Goal: Book appointment/travel/reservation

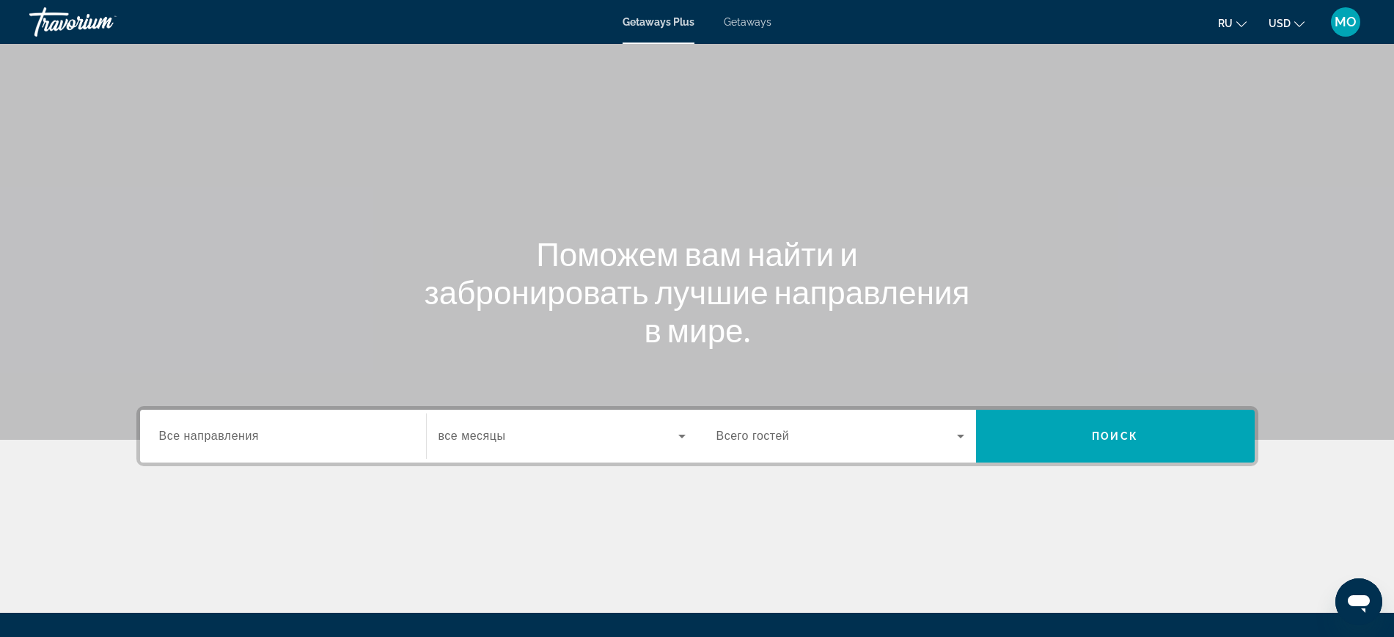
click at [1269, 26] on button "USD USD ($) MXN (Mex$) CAD (Can$) GBP (£) EUR (€) AUD (A$) NZD (NZ$) CNY (CN¥)" at bounding box center [1287, 22] width 36 height 21
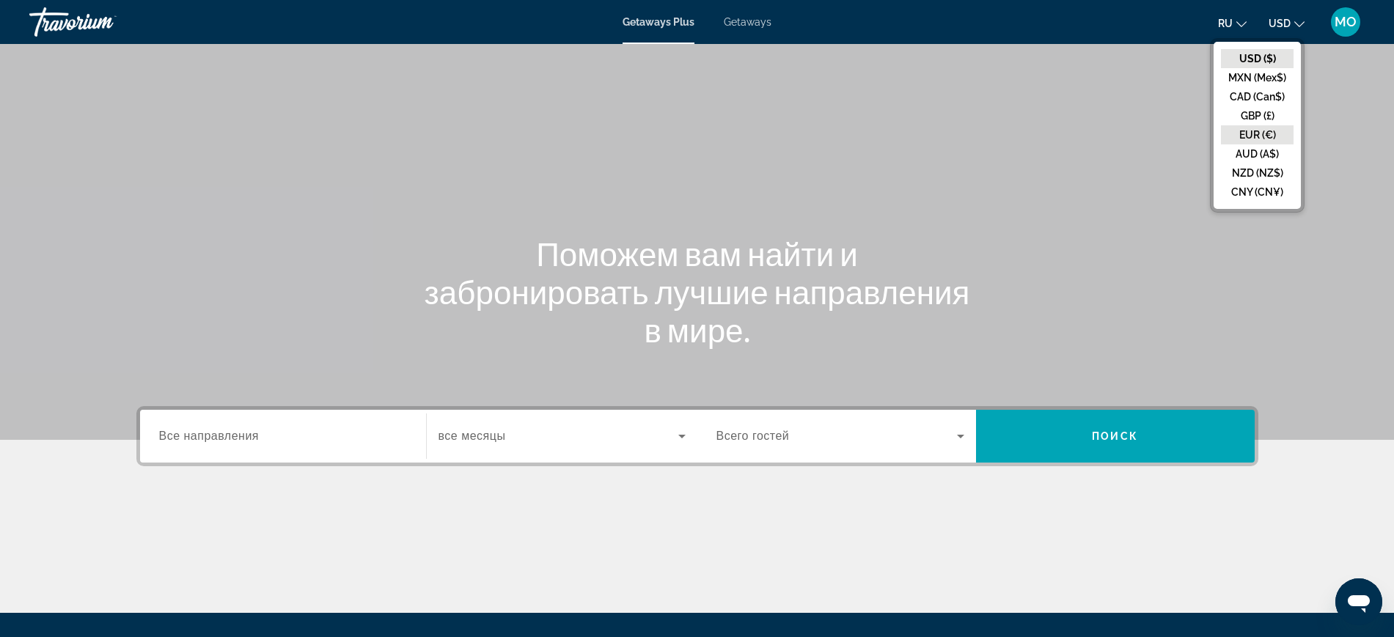
click at [1249, 144] on button "EUR (€)" at bounding box center [1257, 134] width 73 height 19
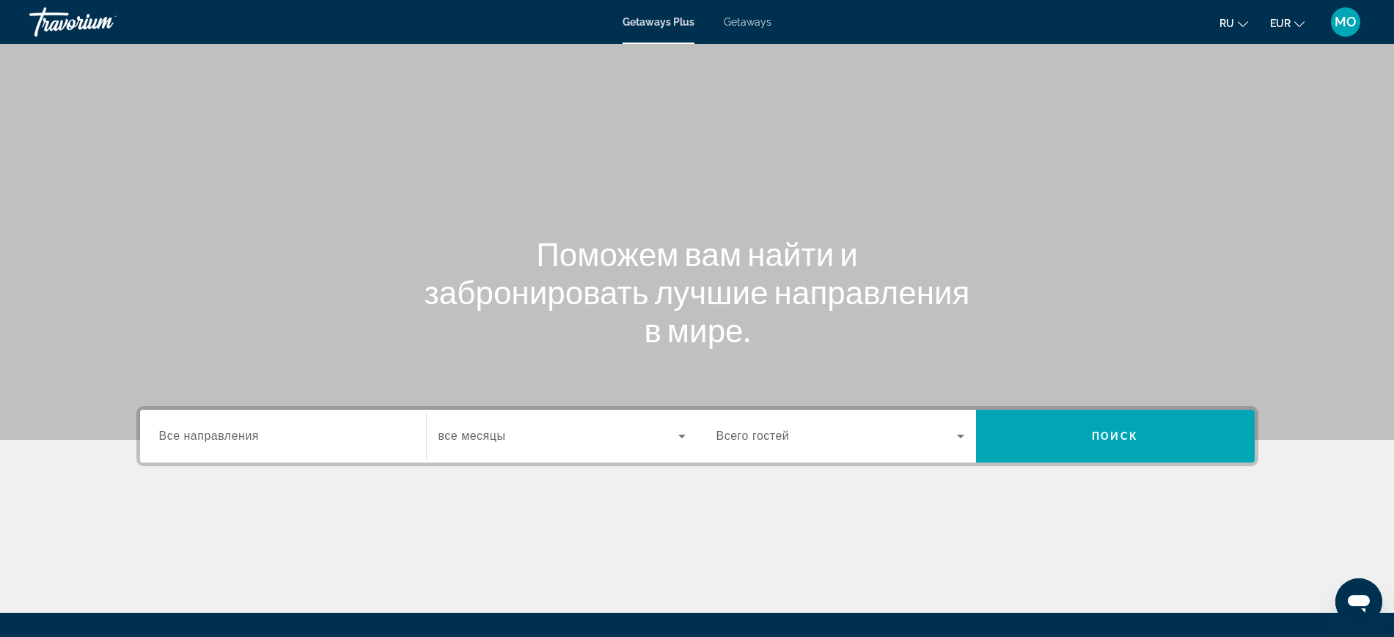
click at [759, 21] on span "Getaways" at bounding box center [748, 22] width 48 height 12
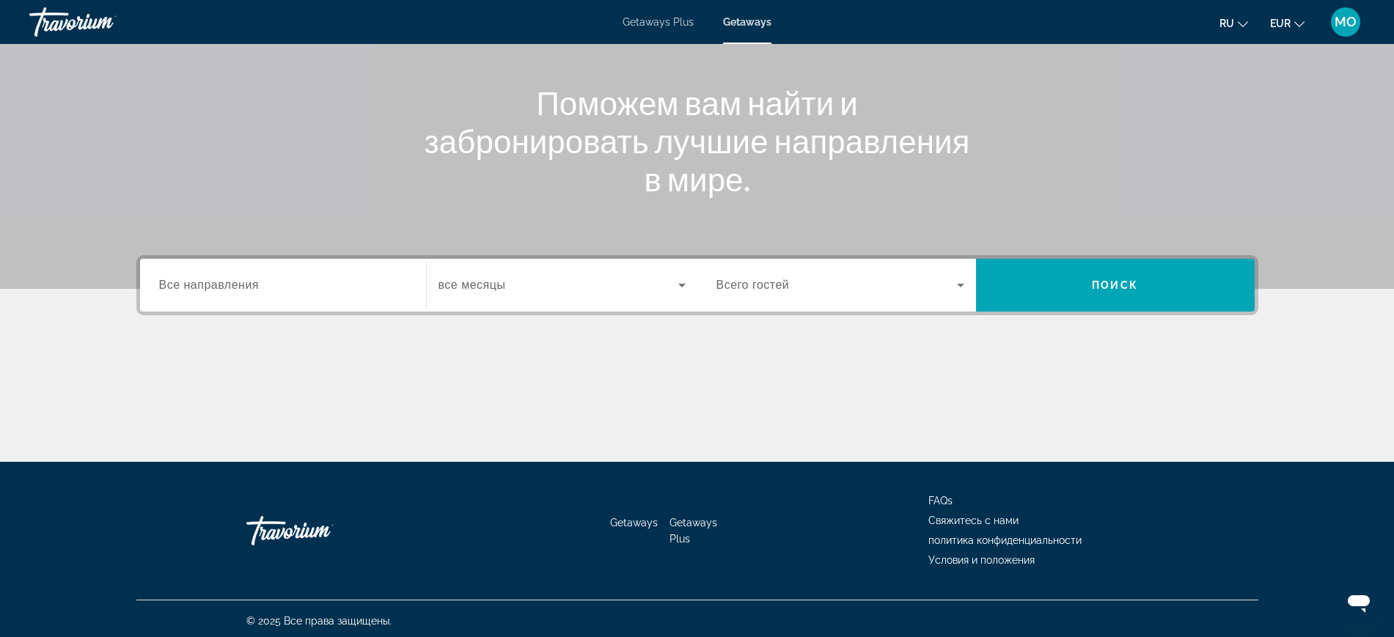
scroll to position [183, 0]
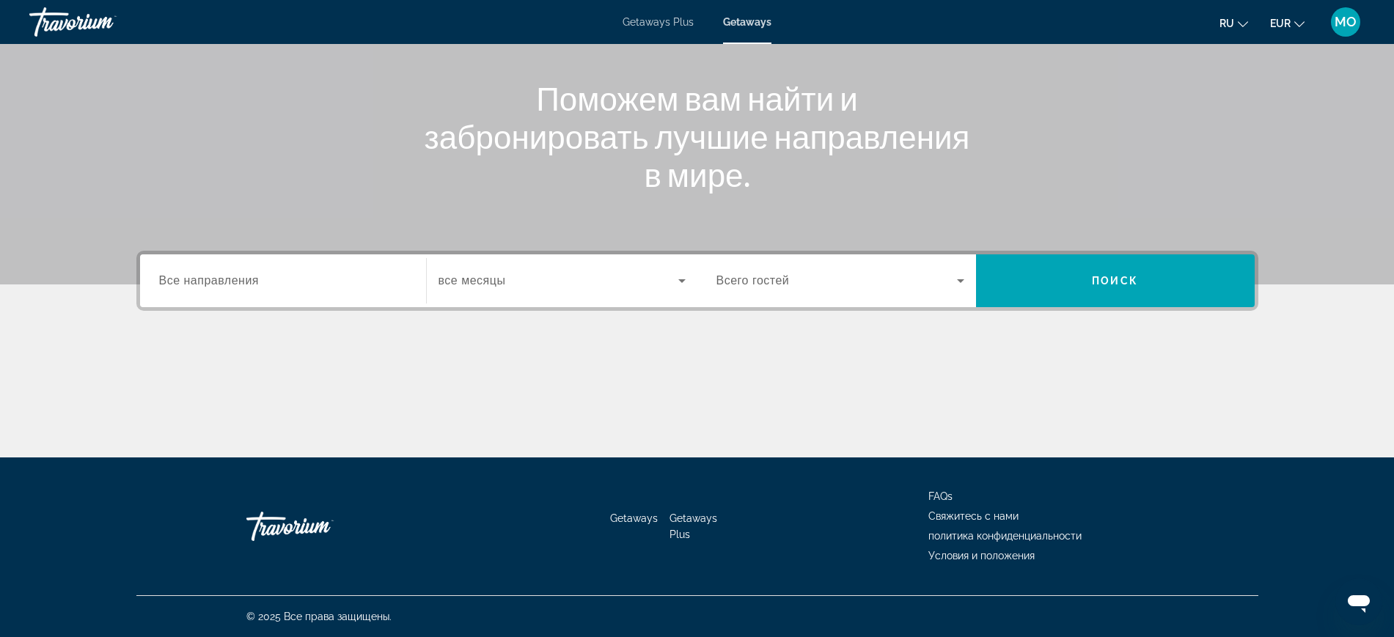
click at [159, 287] on span "Все направления" at bounding box center [209, 280] width 100 height 12
click at [159, 290] on input "Destination Все направления" at bounding box center [283, 282] width 248 height 18
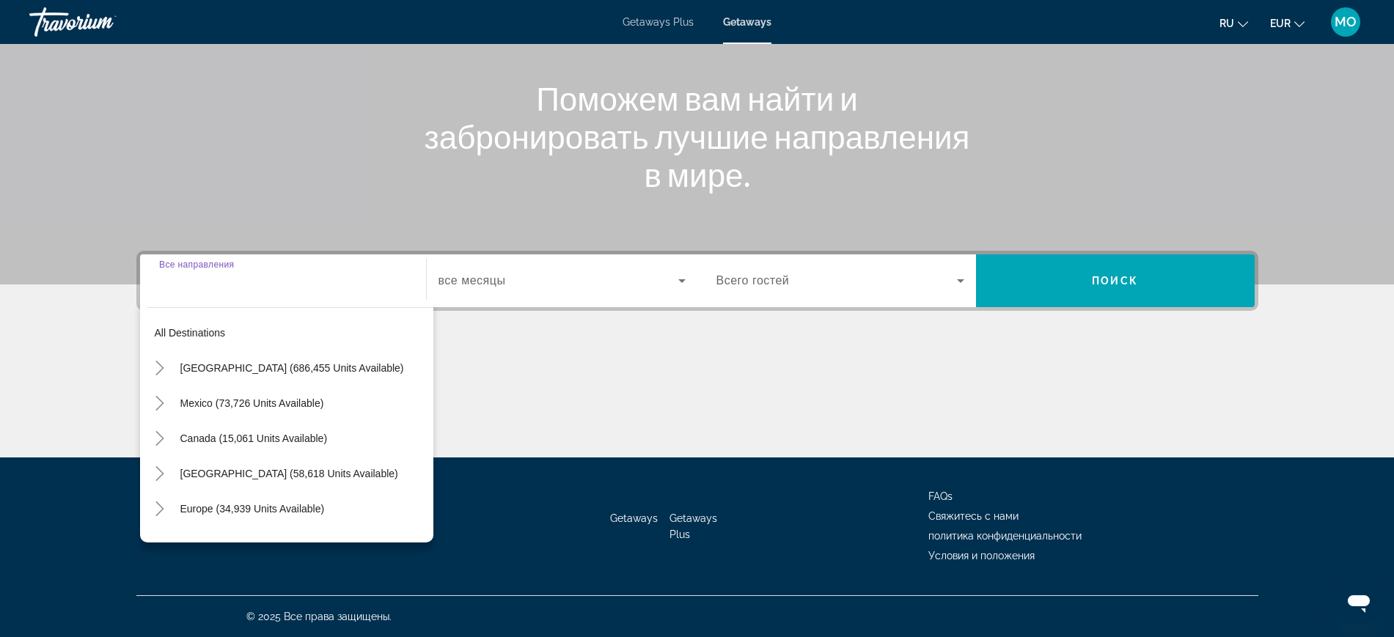
scroll to position [353, 0]
click at [156, 502] on icon "Toggle Europe (34,939 units available)" at bounding box center [160, 509] width 8 height 15
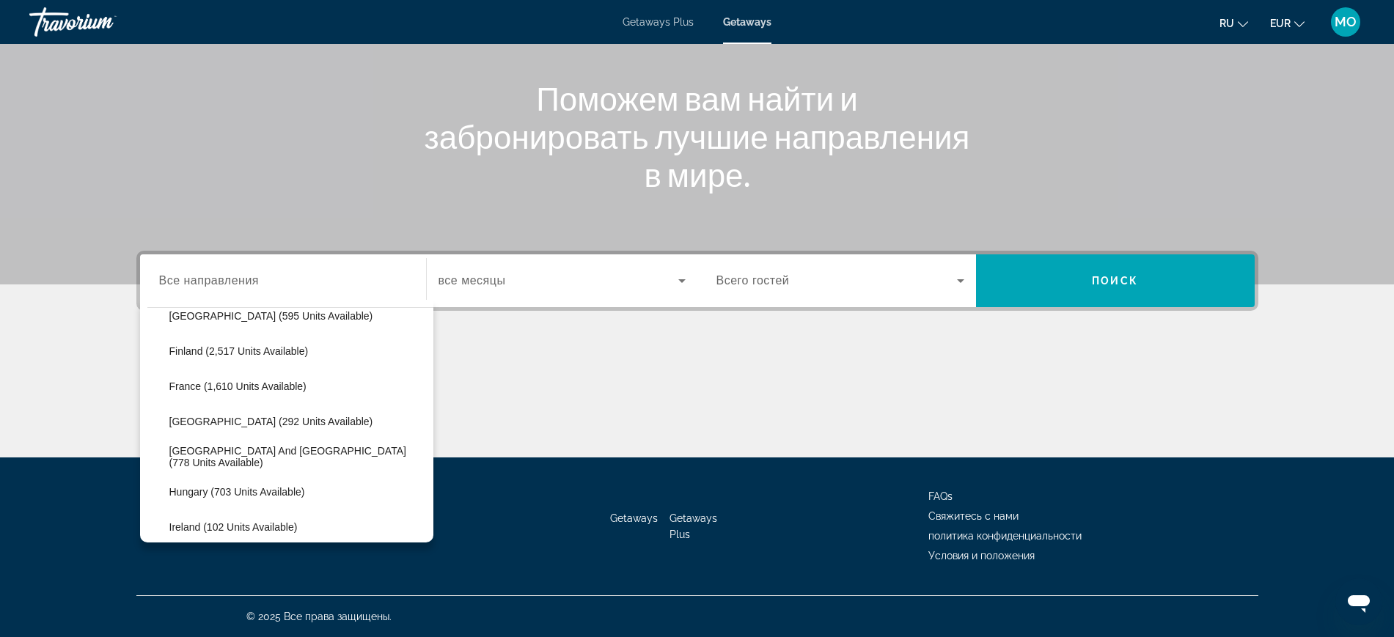
scroll to position [460, 0]
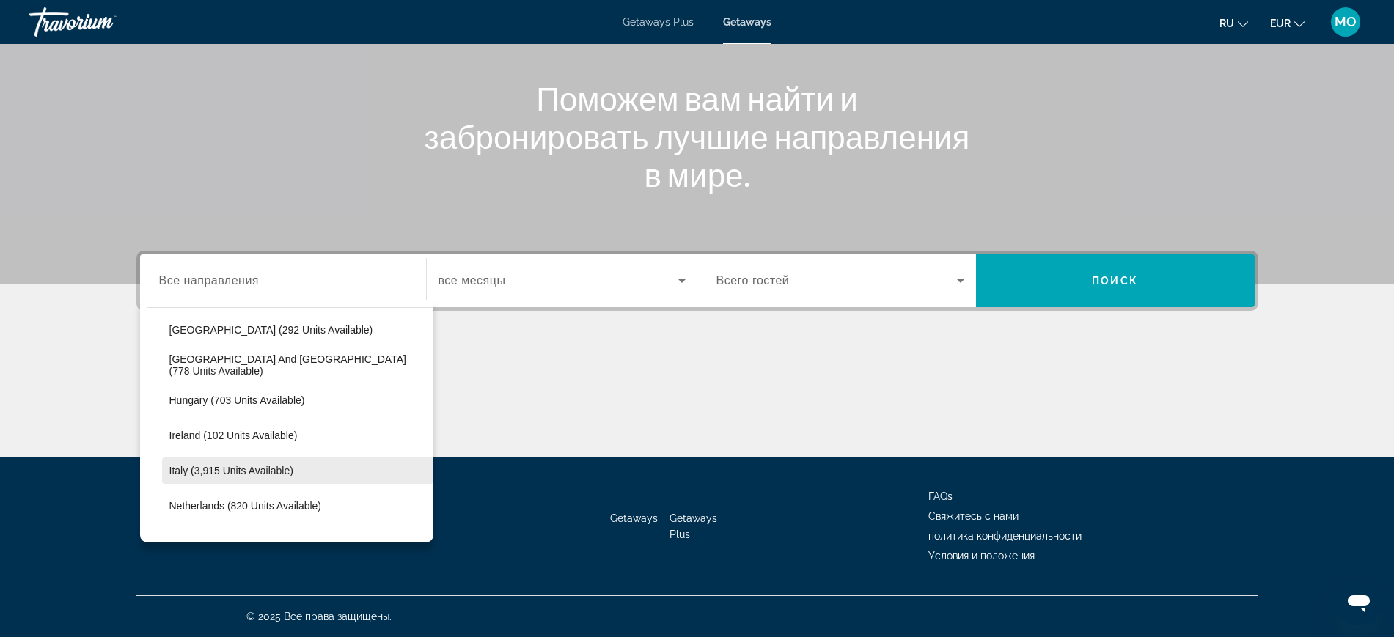
click at [243, 453] on span "Search widget" at bounding box center [297, 470] width 271 height 35
type input "**********"
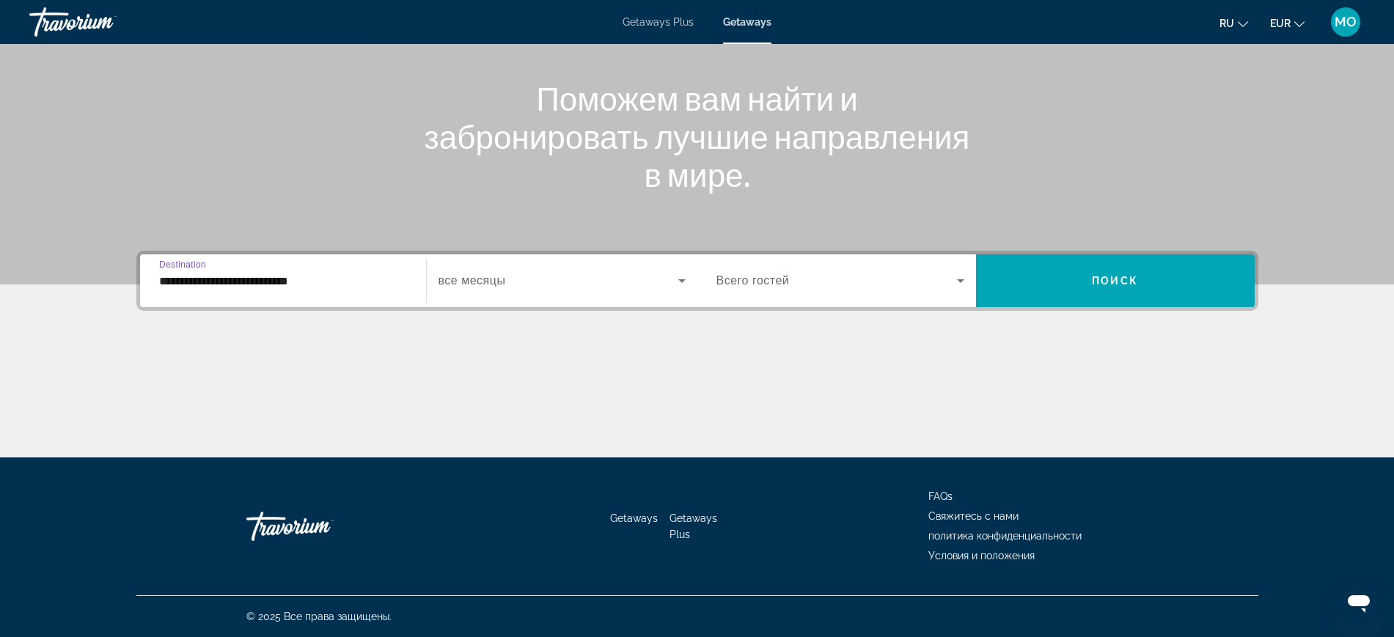
click at [683, 279] on icon "Search widget" at bounding box center [681, 281] width 7 height 4
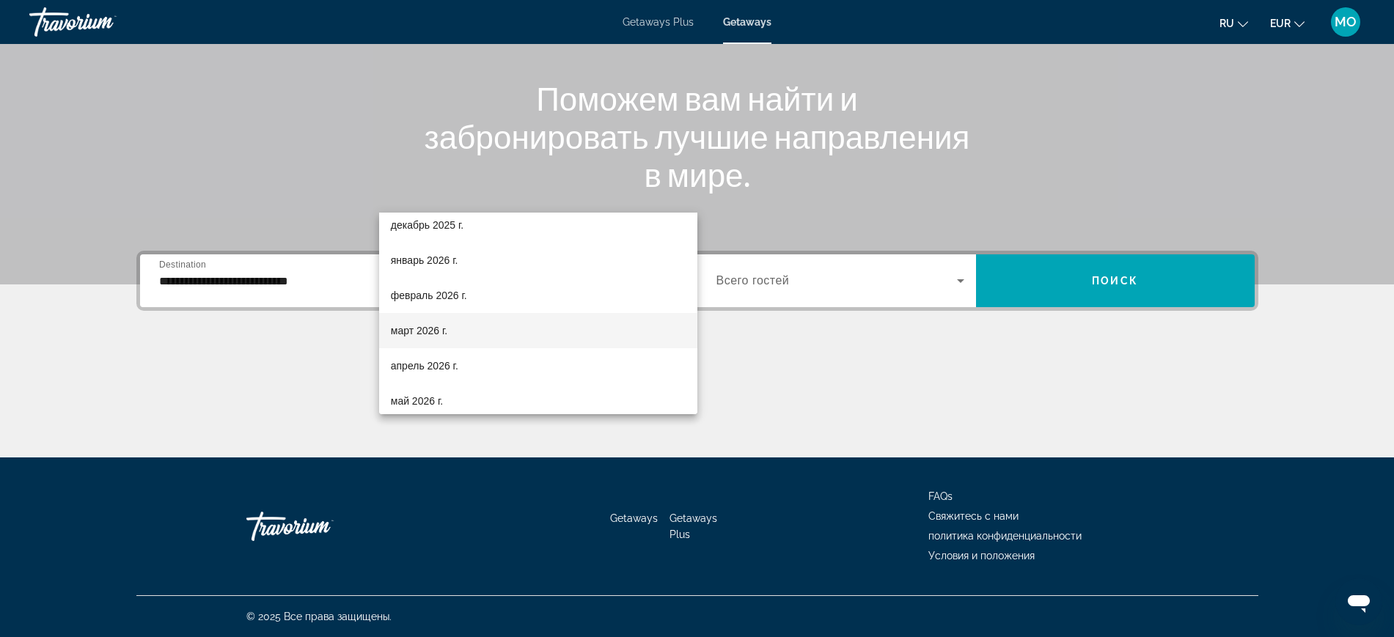
scroll to position [183, 0]
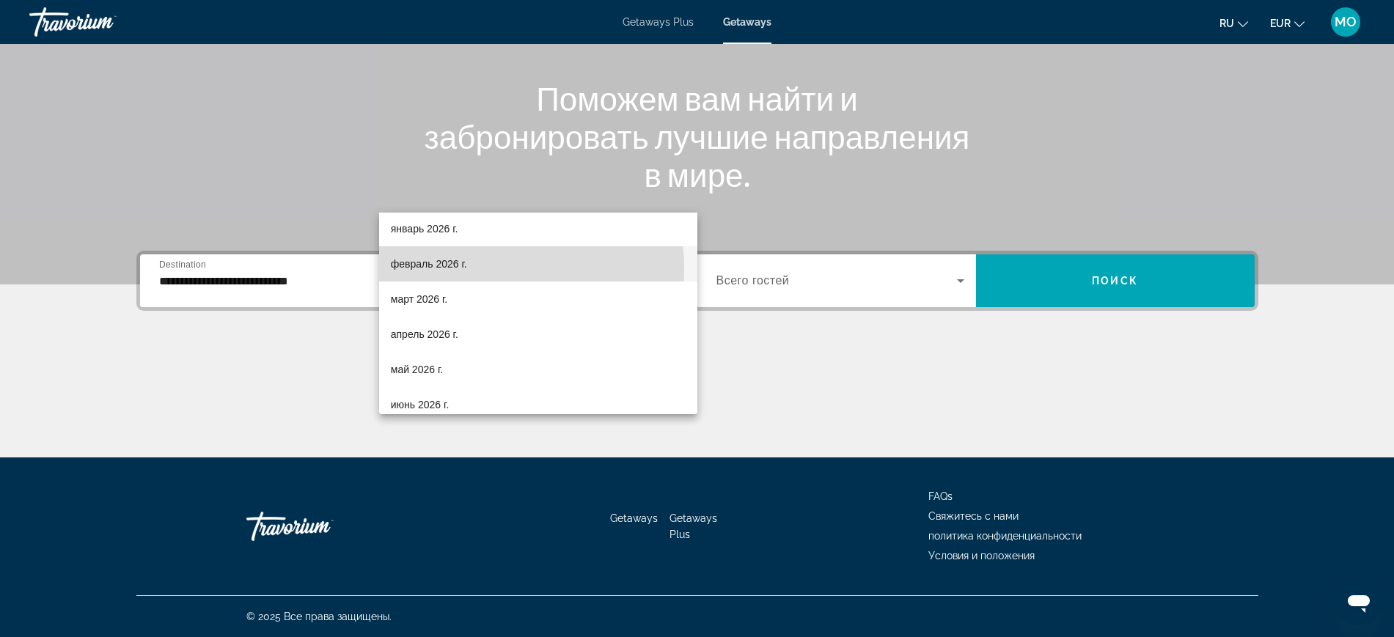
click at [467, 268] on span "февраль 2026 г." at bounding box center [429, 264] width 76 height 18
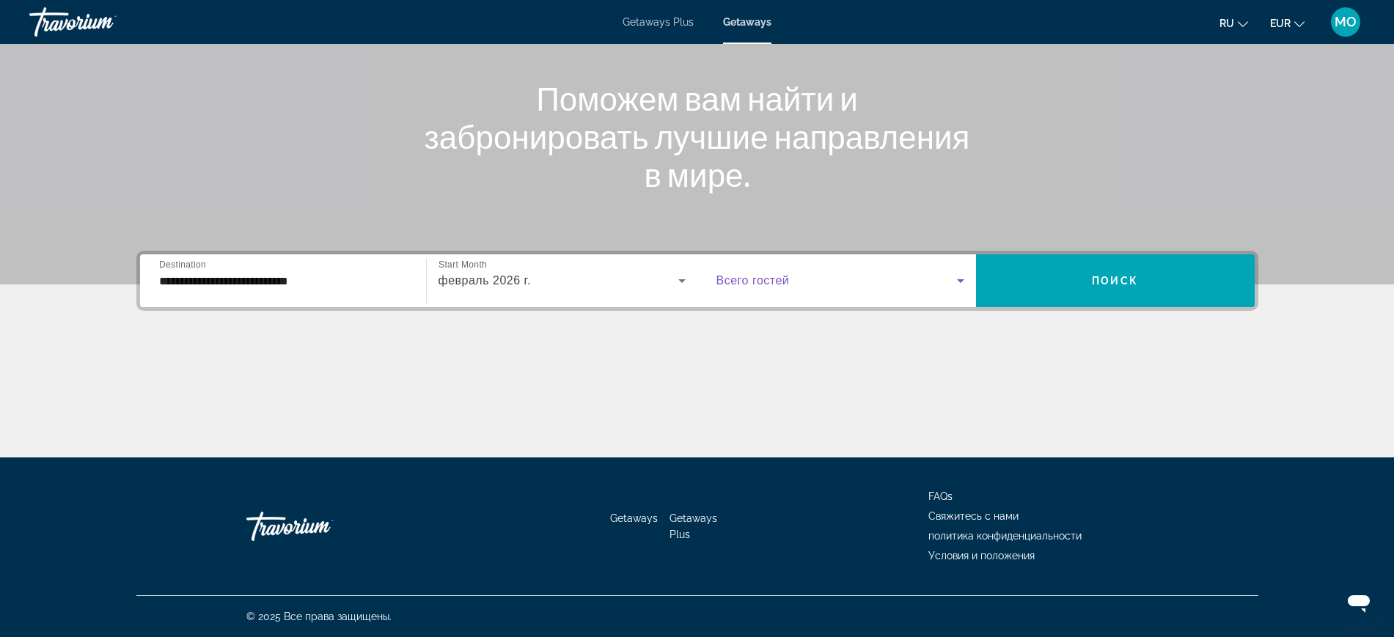
click at [969, 272] on icon "Search widget" at bounding box center [961, 281] width 18 height 18
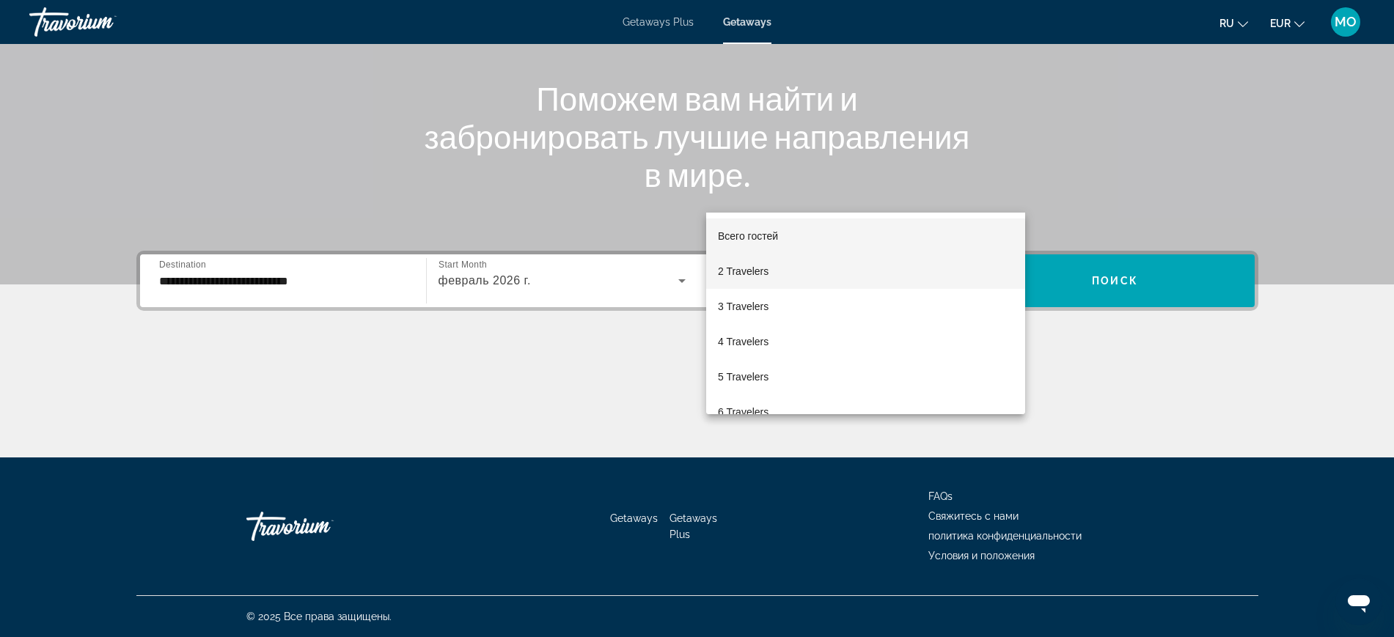
click at [757, 274] on span "2 Travelers" at bounding box center [743, 272] width 51 height 18
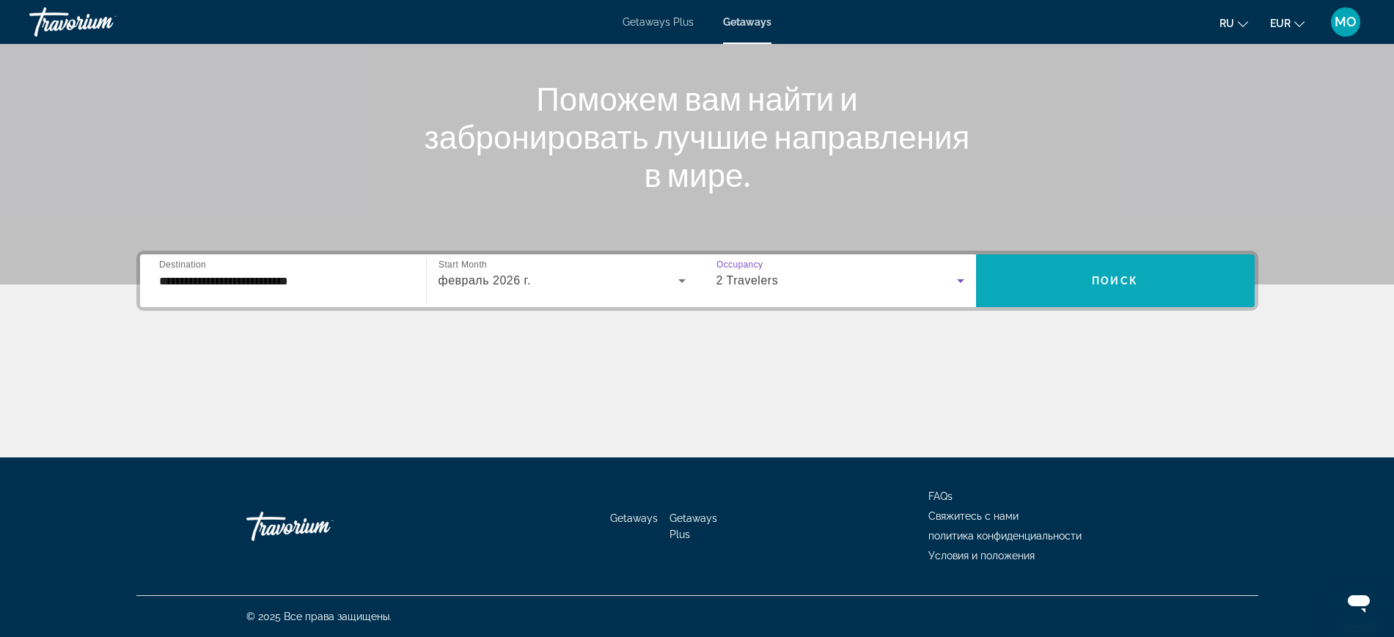
click at [1170, 263] on span "Search widget" at bounding box center [1115, 280] width 279 height 35
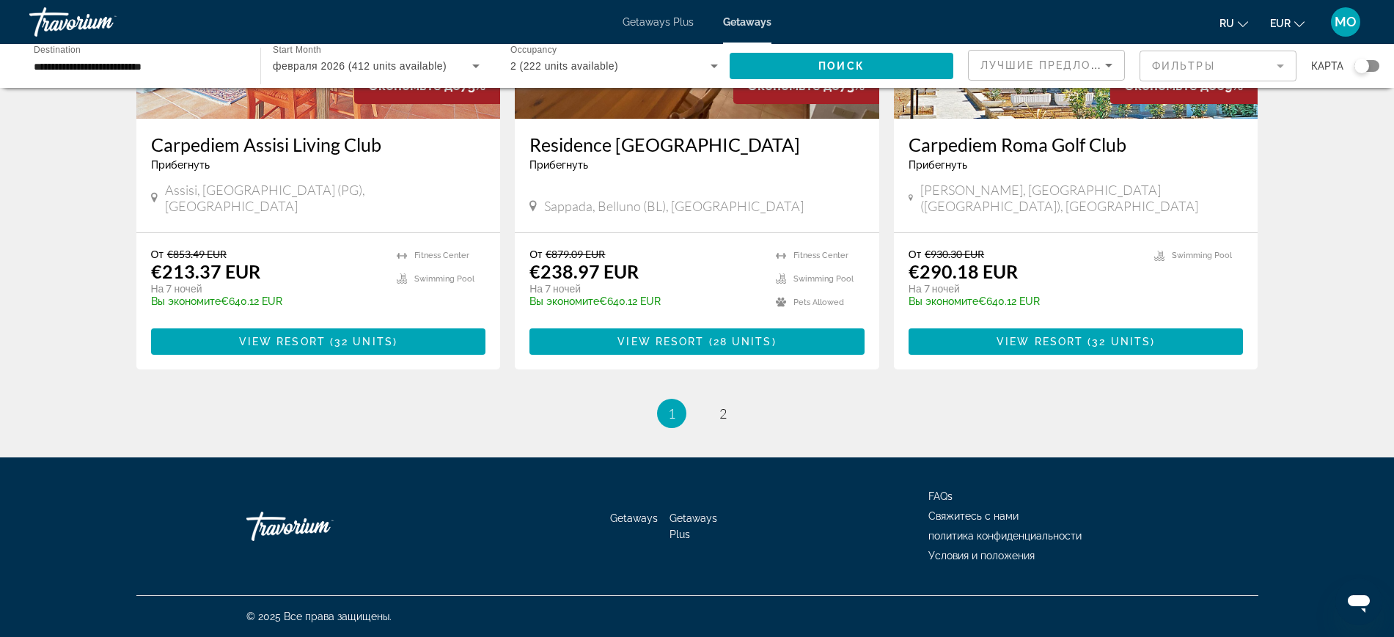
scroll to position [2291, 0]
click at [724, 405] on span "2" at bounding box center [722, 413] width 7 height 16
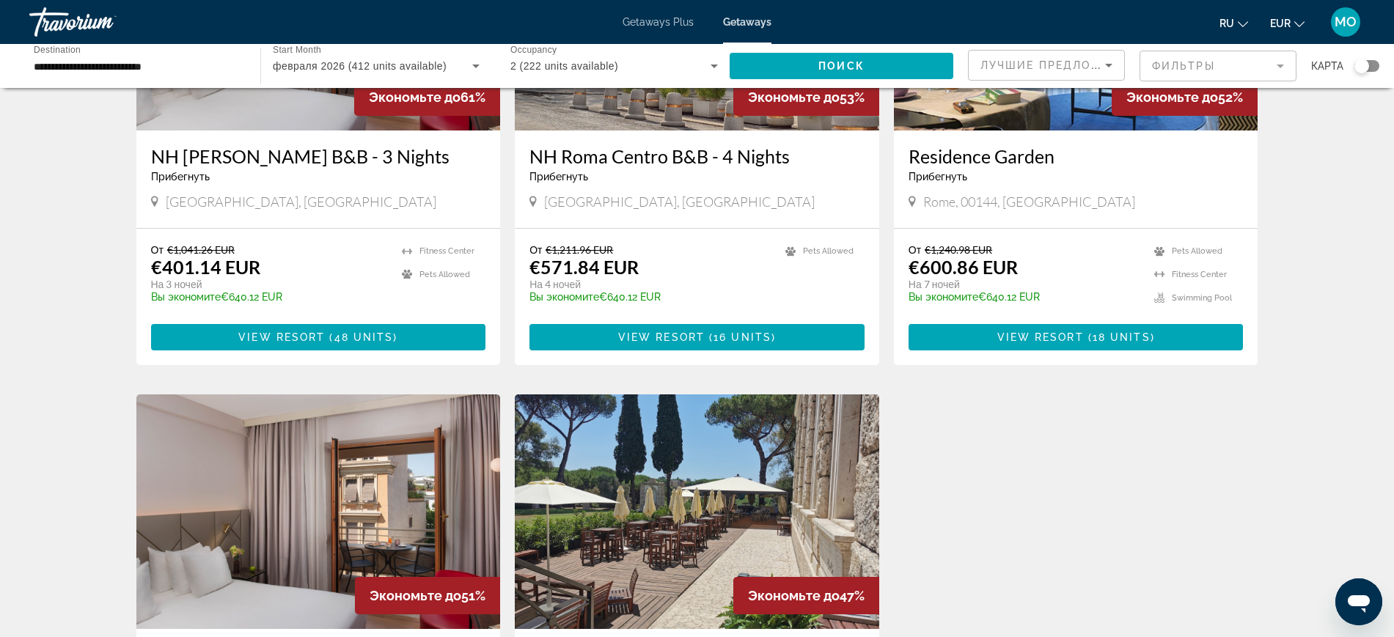
scroll to position [926, 0]
